Goal: Transaction & Acquisition: Purchase product/service

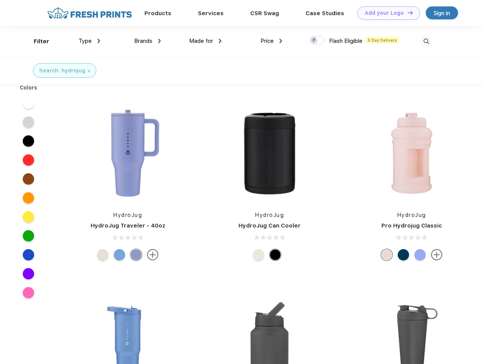
scroll to position [0, 0]
click at [386, 13] on link "Add your Logo Design Tool" at bounding box center [388, 12] width 63 height 13
click at [0, 0] on div "Design Tool" at bounding box center [0, 0] width 0 height 0
click at [406, 13] on link "Add your Logo Design Tool" at bounding box center [388, 12] width 63 height 13
click at [36, 41] on div "Filter" at bounding box center [42, 41] width 16 height 9
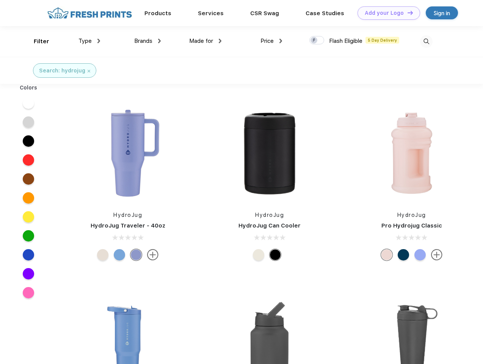
click at [89, 41] on span "Type" at bounding box center [84, 41] width 13 height 7
click at [147, 41] on span "Brands" at bounding box center [143, 41] width 18 height 7
click at [205, 41] on span "Made for" at bounding box center [201, 41] width 24 height 7
click at [271, 41] on span "Price" at bounding box center [266, 41] width 13 height 7
click at [317, 41] on div at bounding box center [316, 40] width 15 height 8
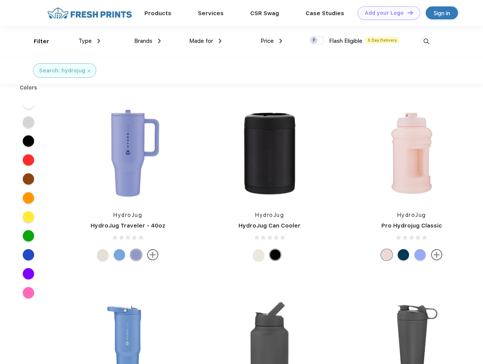
click at [314, 41] on input "checkbox" at bounding box center [311, 38] width 5 height 5
click at [426, 41] on img at bounding box center [426, 41] width 13 height 13
